Goal: Transaction & Acquisition: Purchase product/service

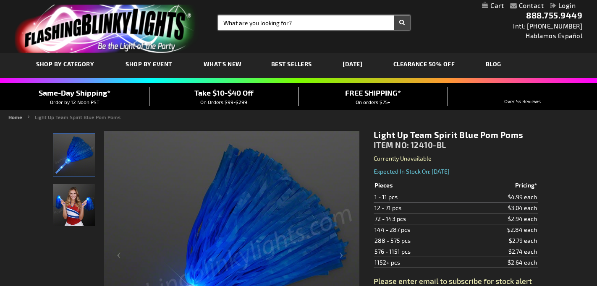
click at [234, 26] on input "Search" at bounding box center [314, 23] width 192 height 14
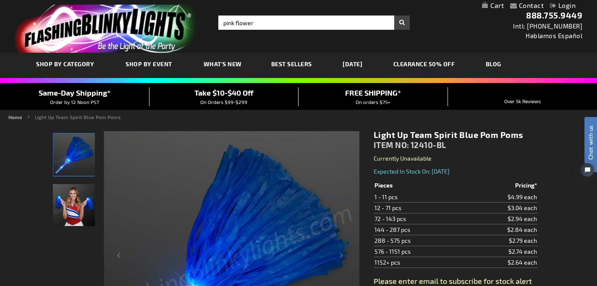
type input "pink flower"
click at [394, 16] on button "Search" at bounding box center [402, 23] width 16 height 14
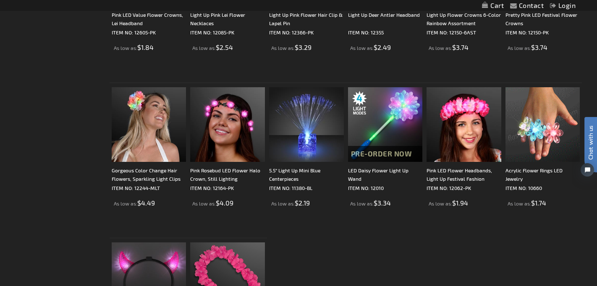
scroll to position [308, 0]
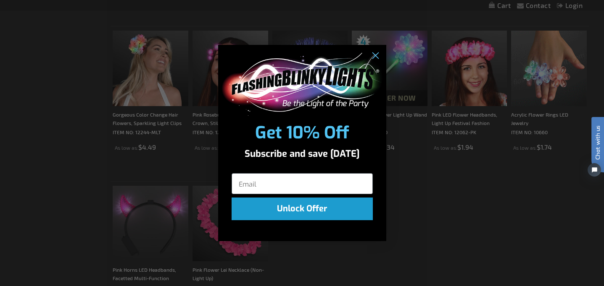
click at [504, 284] on div "Close dialog Get 10% Off Subscribe and save [DATE] Unlock Offer Submit" at bounding box center [302, 143] width 604 height 286
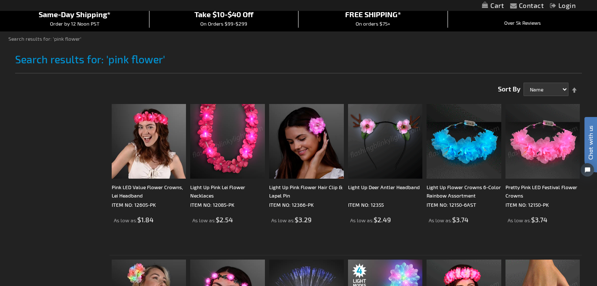
scroll to position [0, 0]
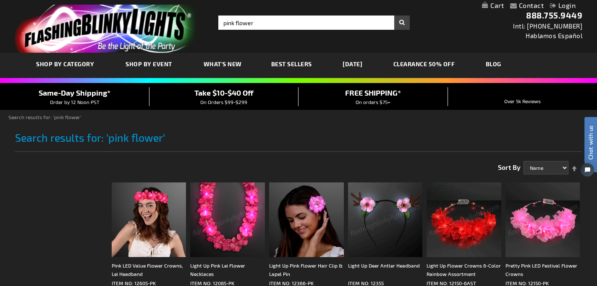
click at [565, 238] on img at bounding box center [543, 220] width 75 height 75
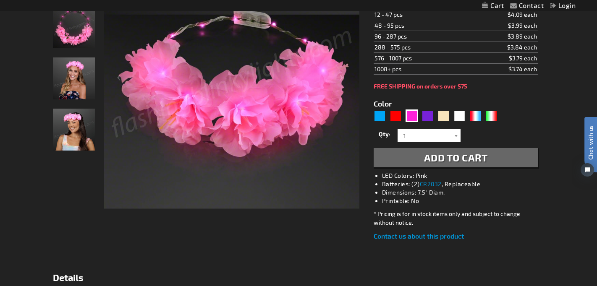
click at [63, 85] on img "Female wearing Pink LED Light Up Flower Crown Headband" at bounding box center [74, 79] width 42 height 42
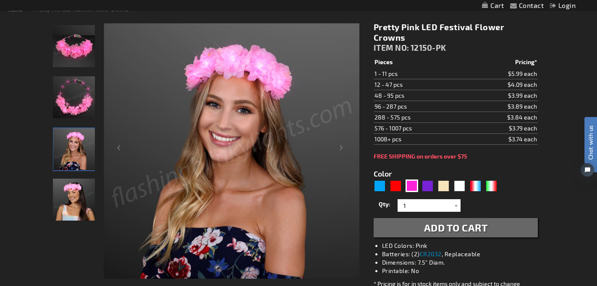
scroll to position [84, 0]
